Goal: Task Accomplishment & Management: Manage account settings

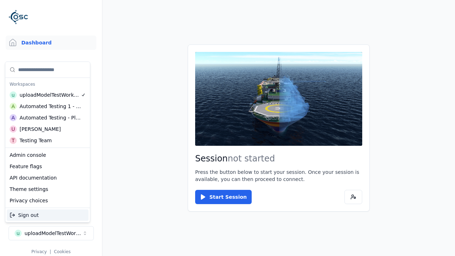
click at [48, 118] on div "Automated Testing - Playwright" at bounding box center [50, 117] width 61 height 7
click at [227, 128] on html "Support Dashboard Assets 3D Models Scenes Datasets Recordings Support Documenta…" at bounding box center [227, 128] width 455 height 256
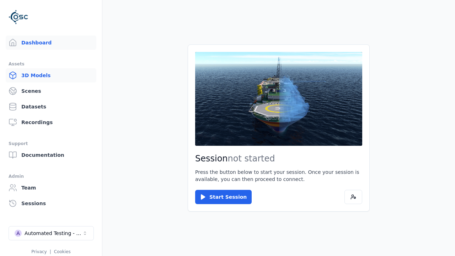
click at [51, 75] on link "3D Models" at bounding box center [51, 75] width 91 height 14
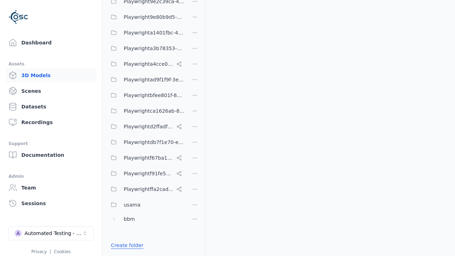
click at [125, 245] on link "Create folder" at bounding box center [127, 245] width 33 height 7
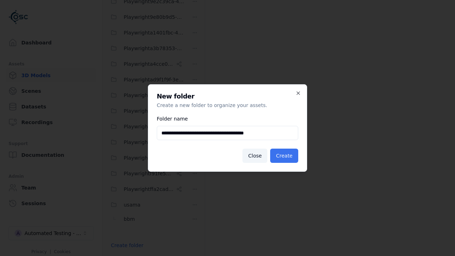
type input "**********"
click at [285, 156] on button "Create" at bounding box center [284, 155] width 28 height 14
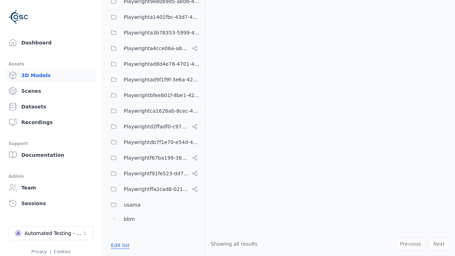
click at [119, 245] on button "Edit list" at bounding box center [120, 245] width 27 height 13
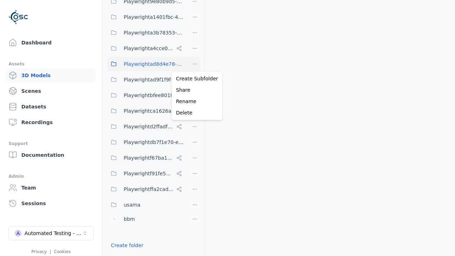
click at [195, 64] on html "Support Dashboard Assets 3D Models Scenes Datasets Recordings Support Documenta…" at bounding box center [227, 128] width 455 height 256
click at [194, 101] on div "Rename" at bounding box center [197, 101] width 48 height 11
